Goal: Transaction & Acquisition: Purchase product/service

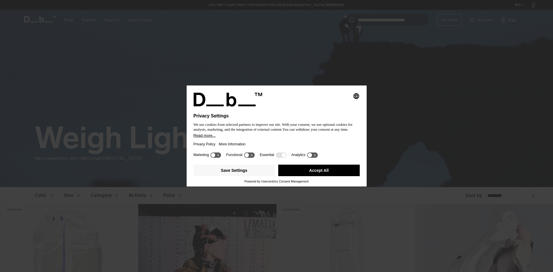
click at [317, 169] on button "Accept All" at bounding box center [318, 171] width 81 height 12
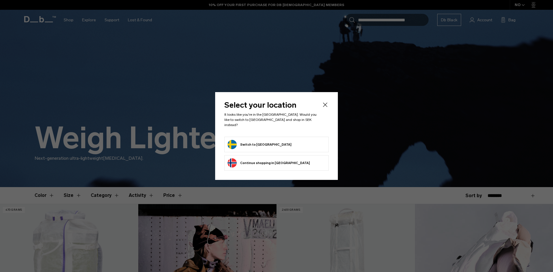
click at [254, 140] on button "Switch to Sweden" at bounding box center [259, 144] width 64 height 9
